Goal: Find specific page/section: Find specific page/section

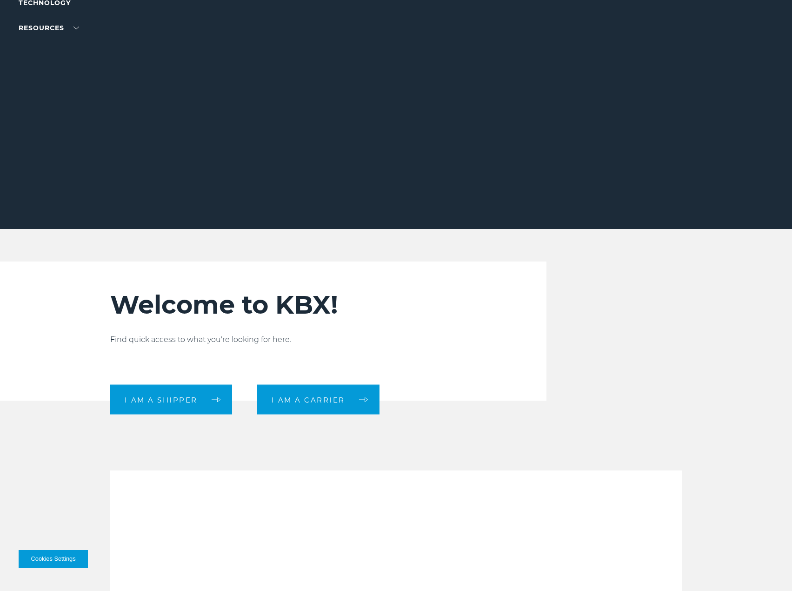
scroll to position [186, 0]
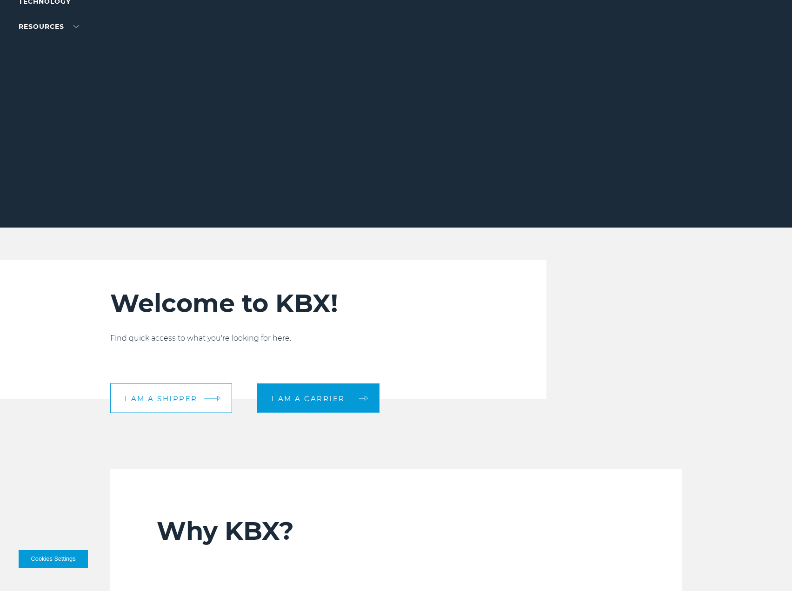
click at [201, 407] on link "I am a shipper" at bounding box center [171, 398] width 122 height 30
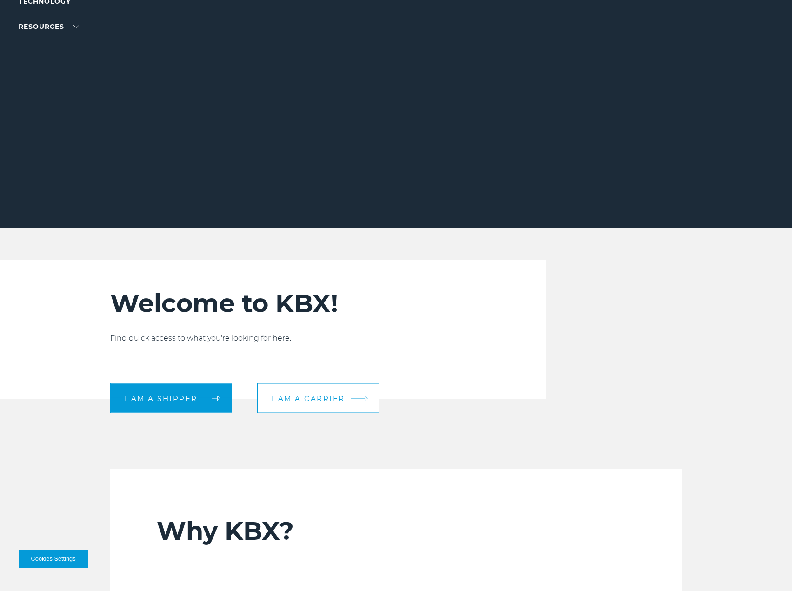
click at [294, 401] on span "I am a carrier" at bounding box center [309, 397] width 74 height 7
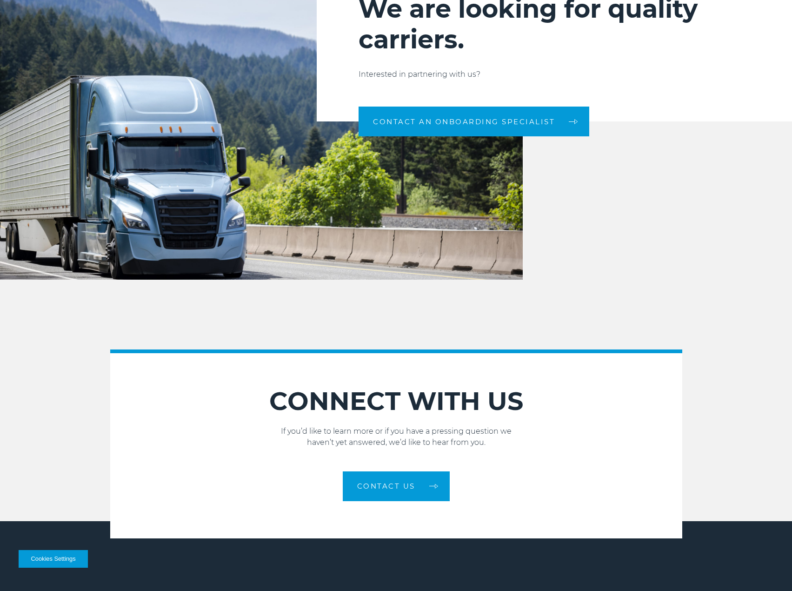
scroll to position [1023, 0]
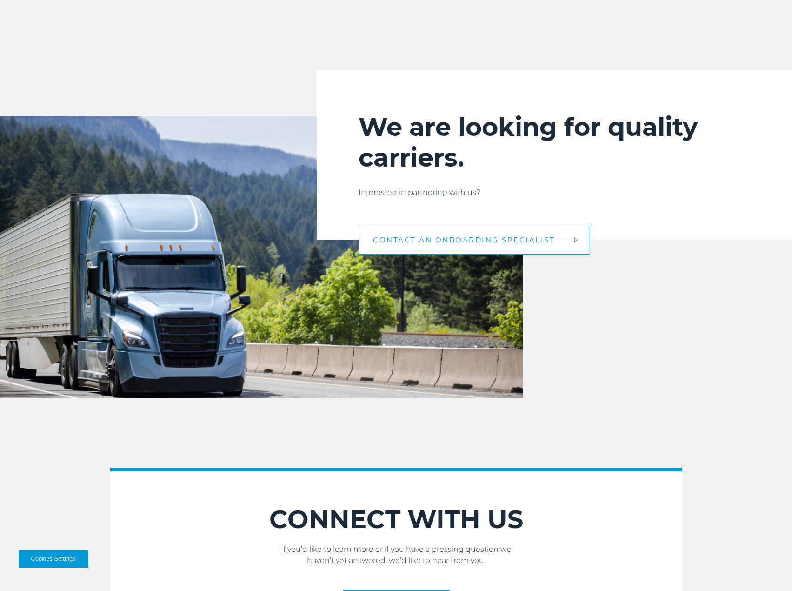
click at [543, 246] on link "CONTACT AN ONBOARDING SPECIALIST" at bounding box center [474, 240] width 231 height 30
